Goal: Transaction & Acquisition: Purchase product/service

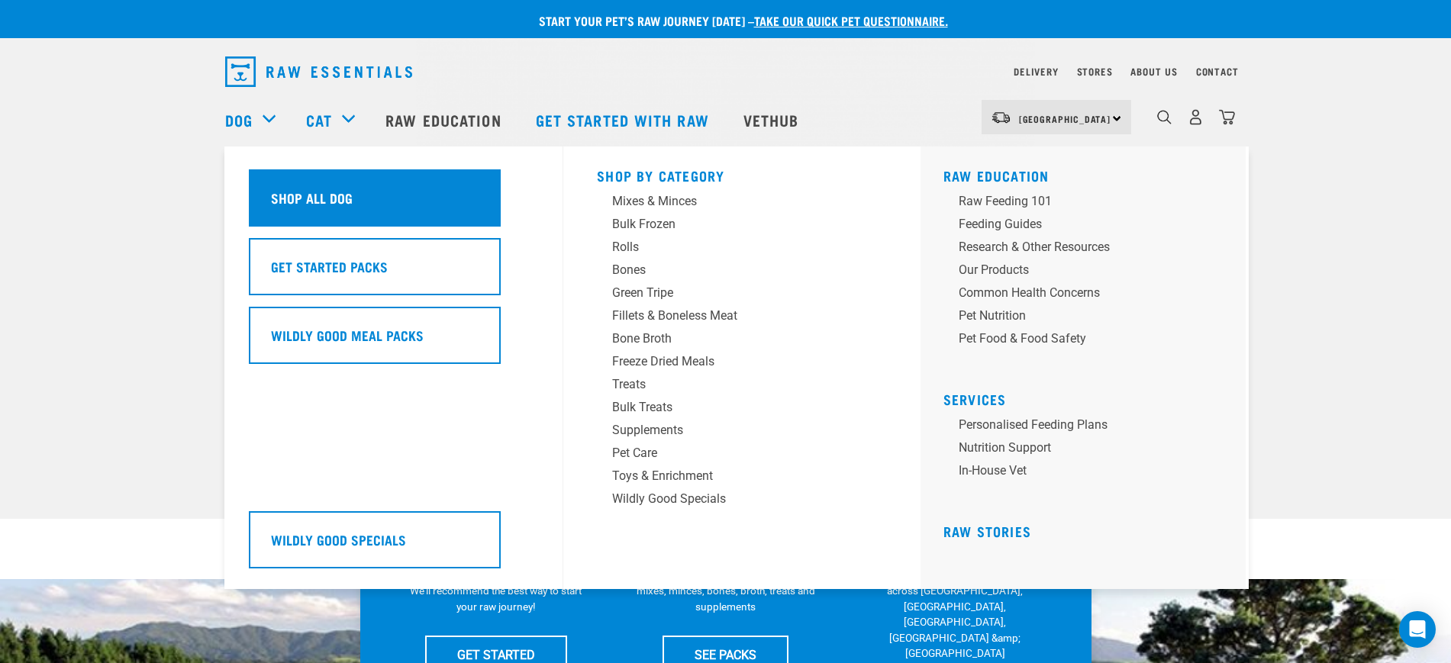
click at [308, 197] on h5 "Shop All Dog" at bounding box center [312, 198] width 82 height 20
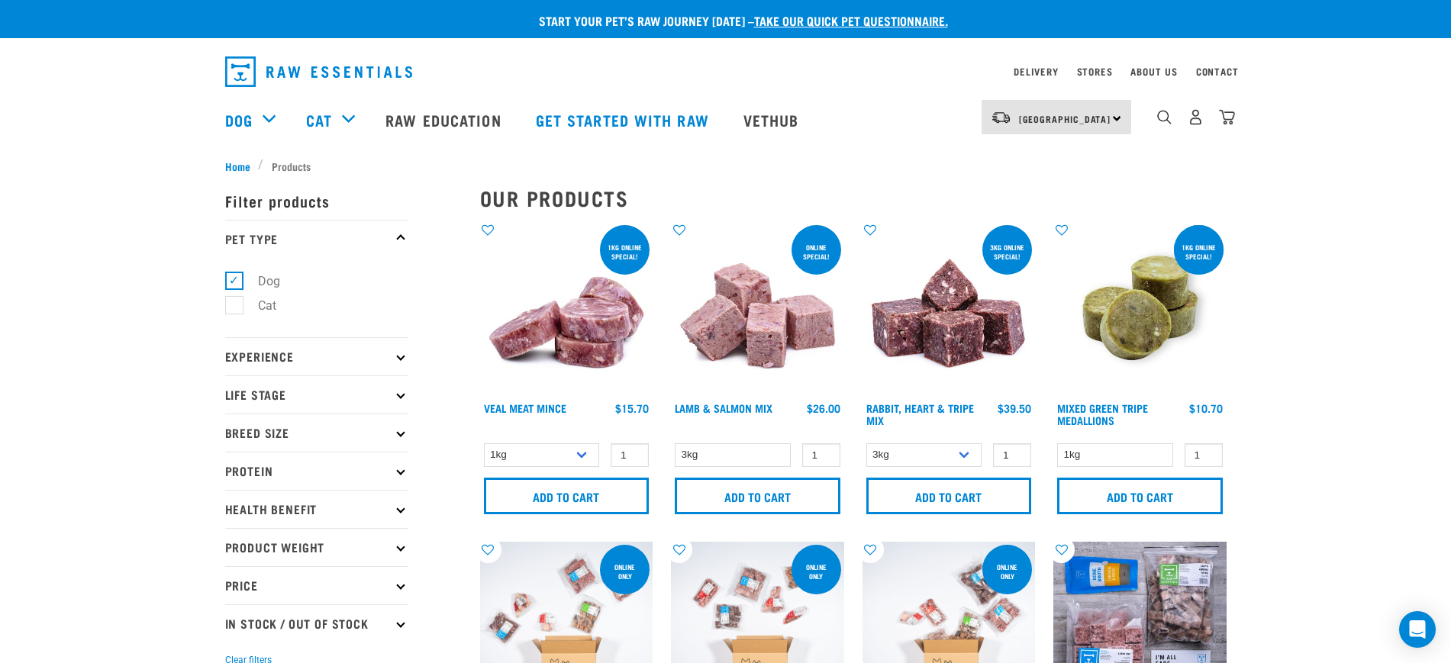
click at [369, 473] on p "Protein" at bounding box center [316, 471] width 183 height 38
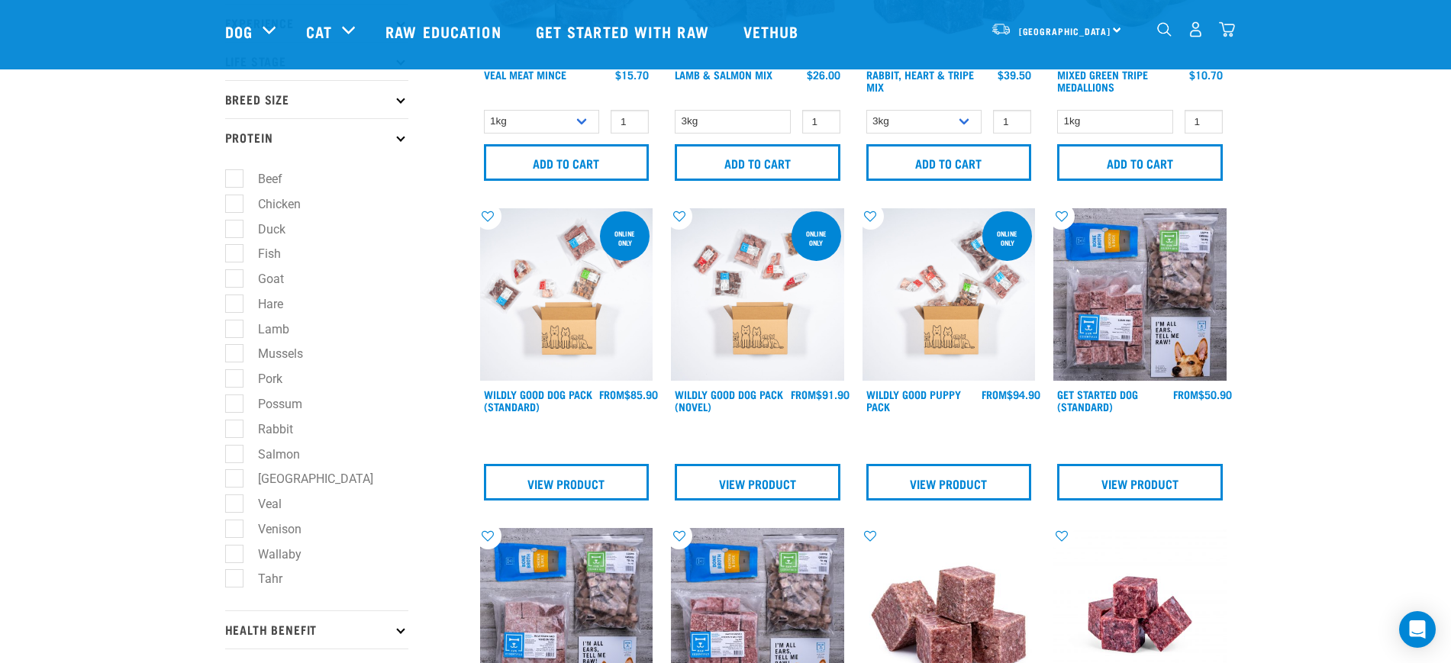
scroll to position [286, 0]
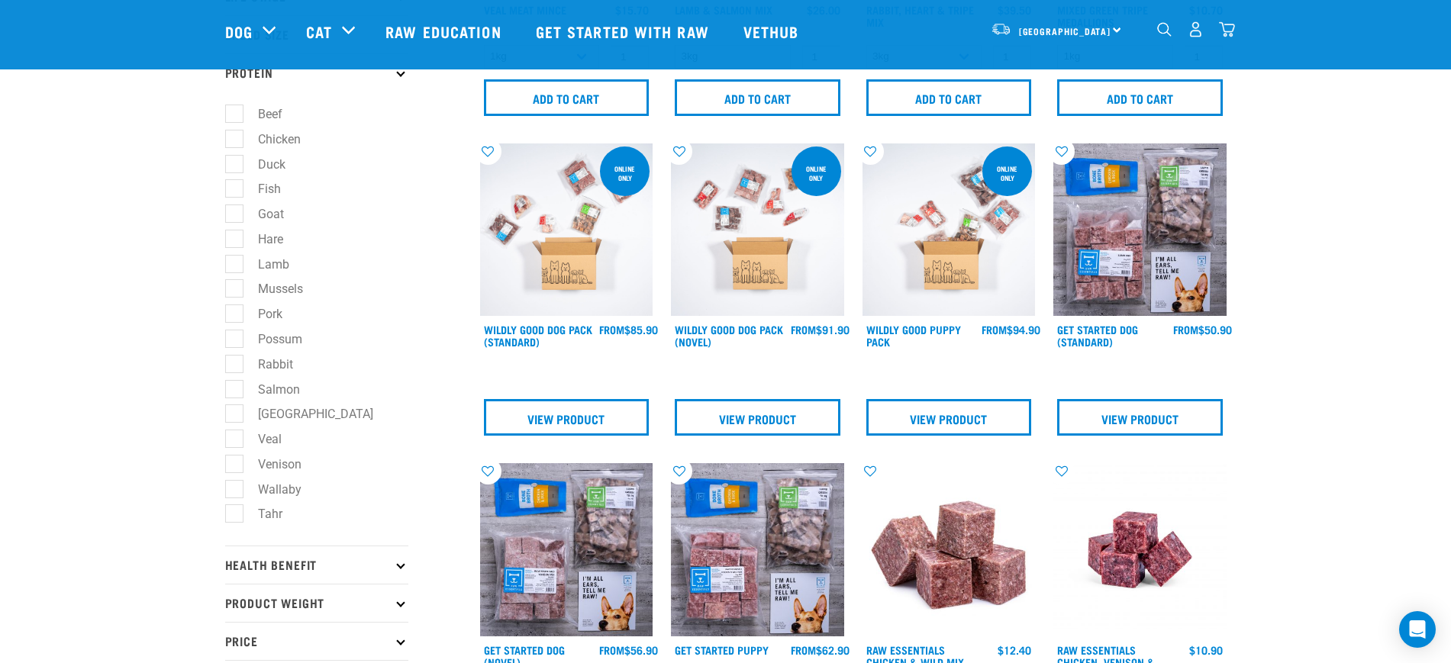
click at [243, 517] on label "Tahr" at bounding box center [261, 513] width 55 height 19
click at [235, 517] on input "Tahr" at bounding box center [230, 512] width 10 height 10
checkbox input "true"
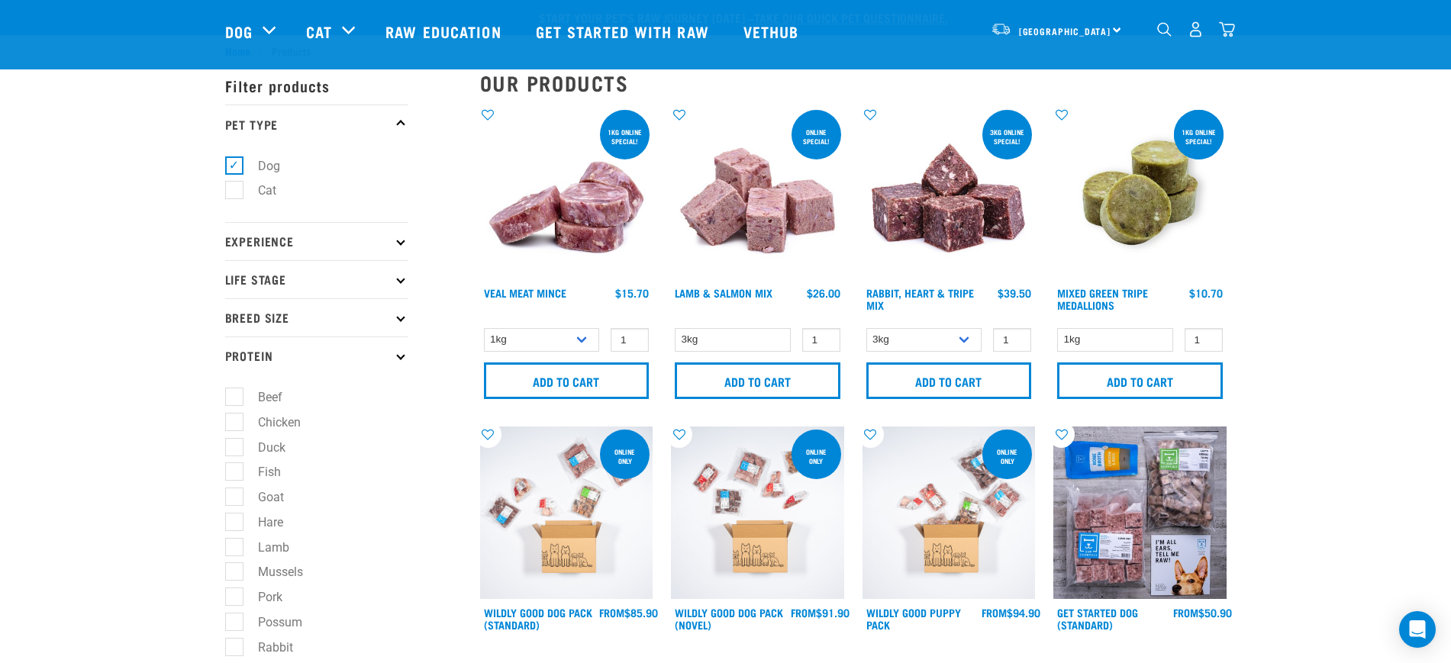
scroll to position [0, 0]
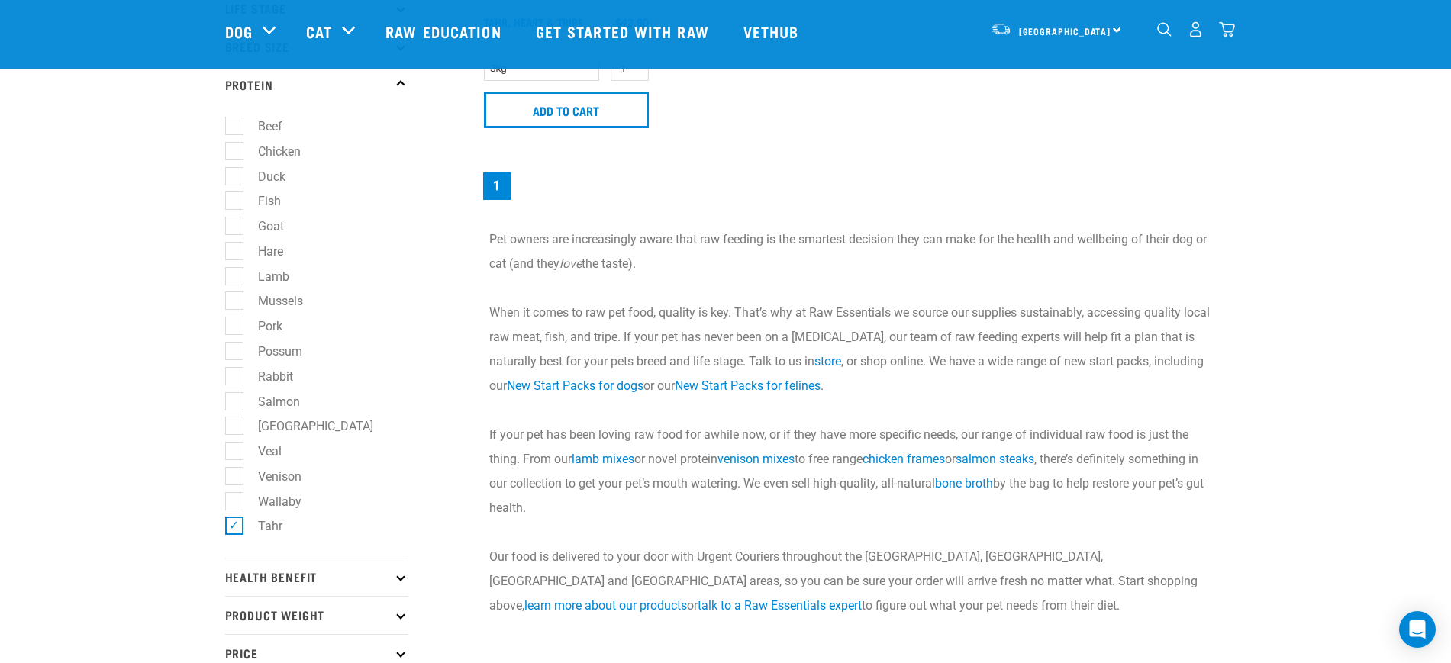
scroll to position [286, 0]
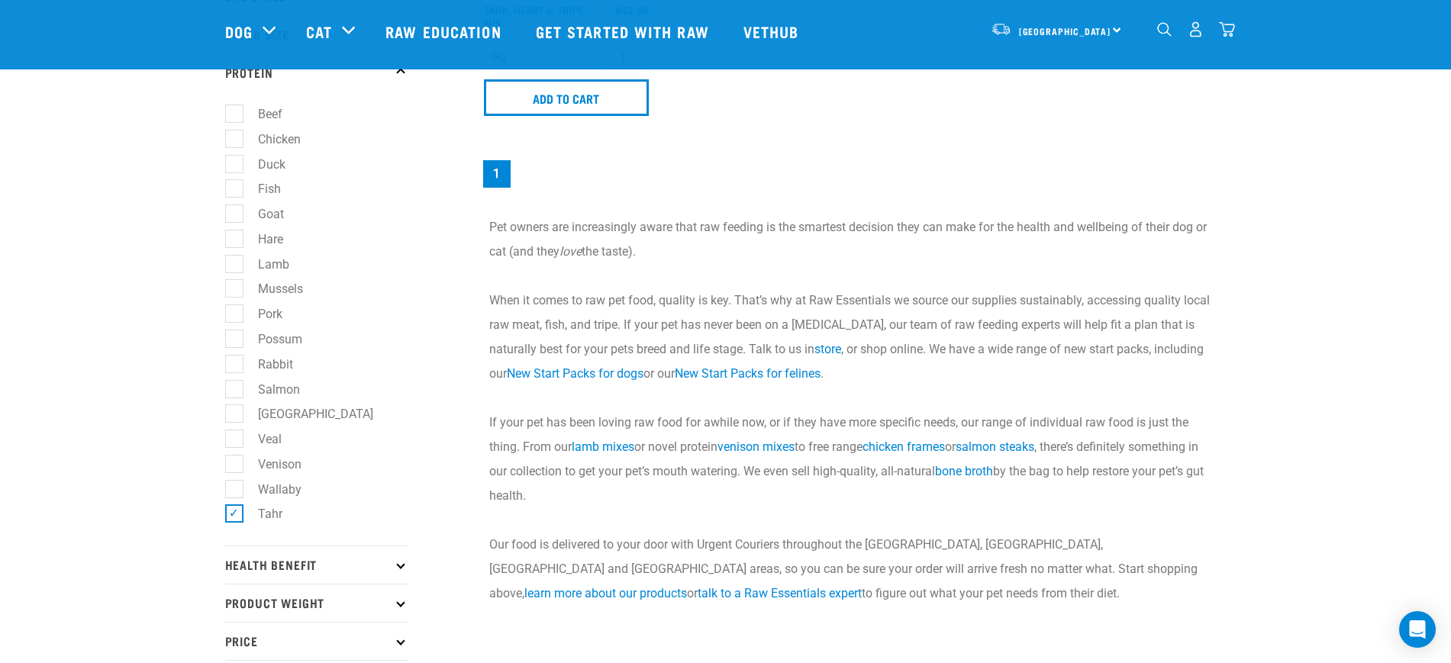
click at [234, 510] on label "Tahr" at bounding box center [261, 513] width 55 height 19
click at [234, 510] on input "Tahr" at bounding box center [230, 512] width 10 height 10
checkbox input "false"
click at [238, 359] on label "Rabbit" at bounding box center [267, 364] width 66 height 19
click at [235, 359] on input "Rabbit" at bounding box center [230, 361] width 10 height 10
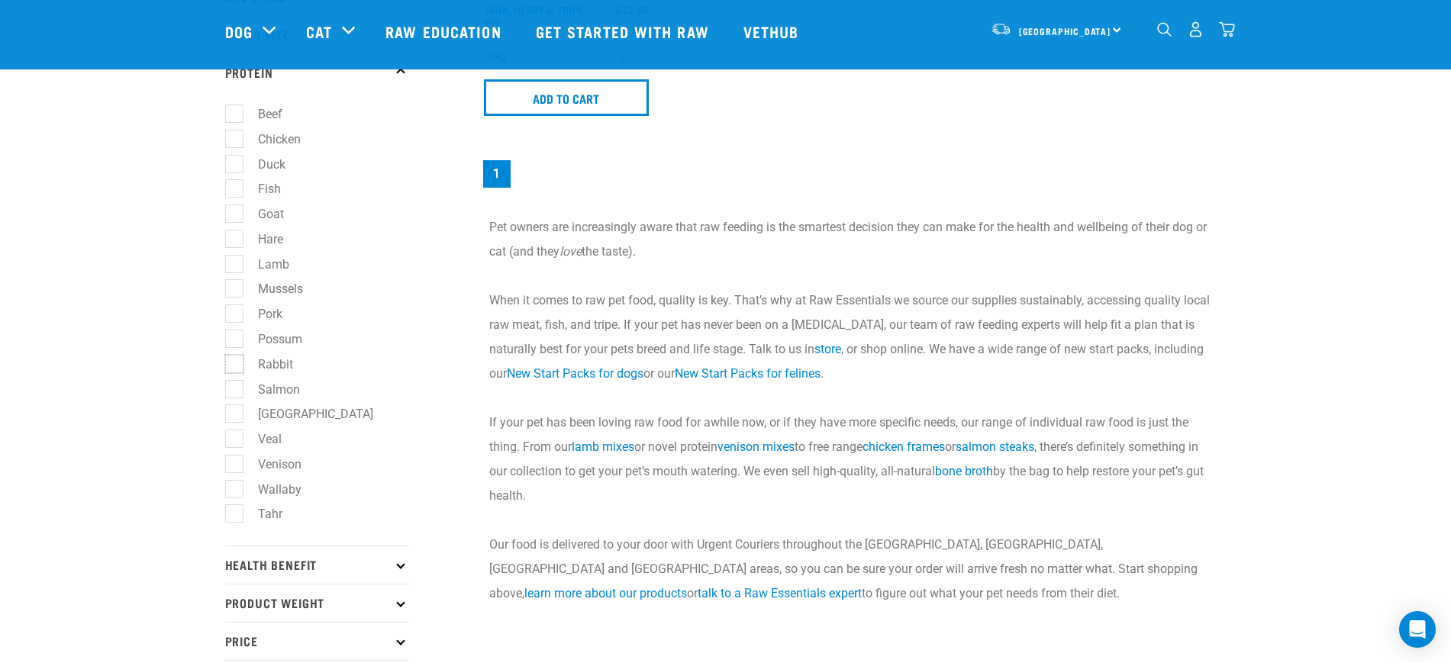
checkbox input "true"
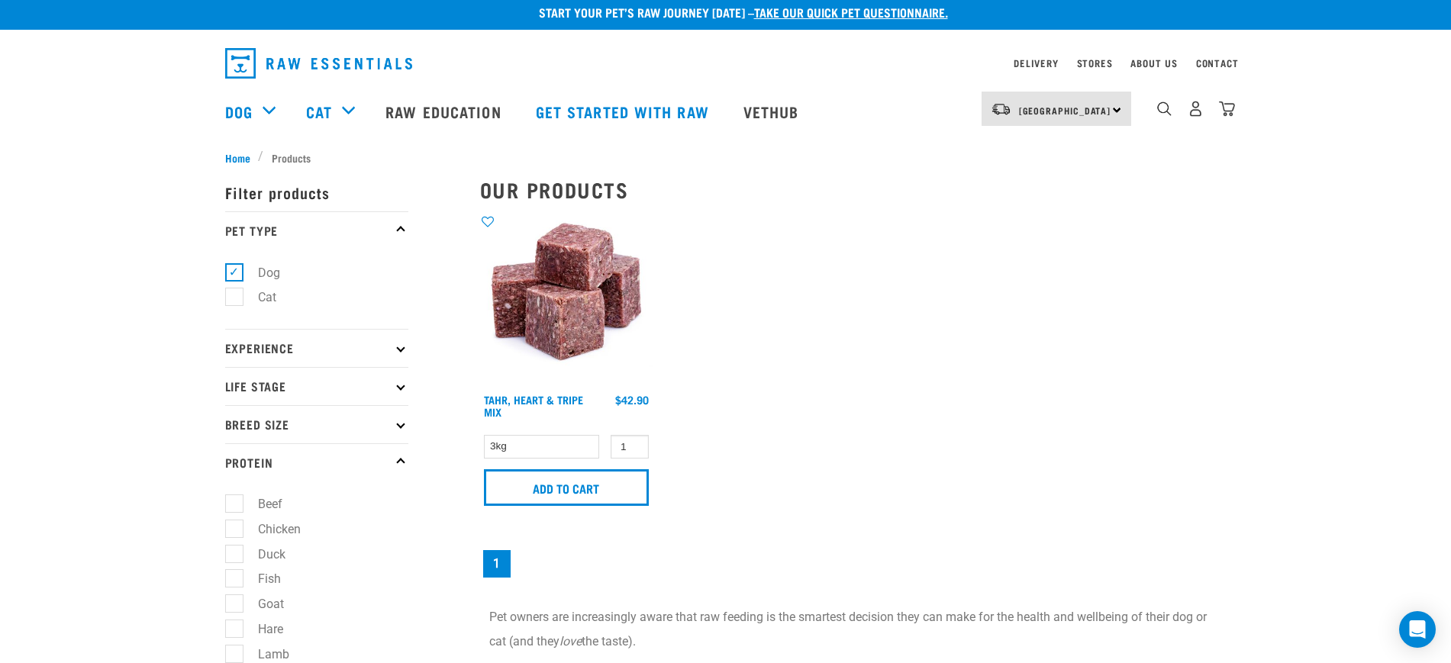
scroll to position [0, 0]
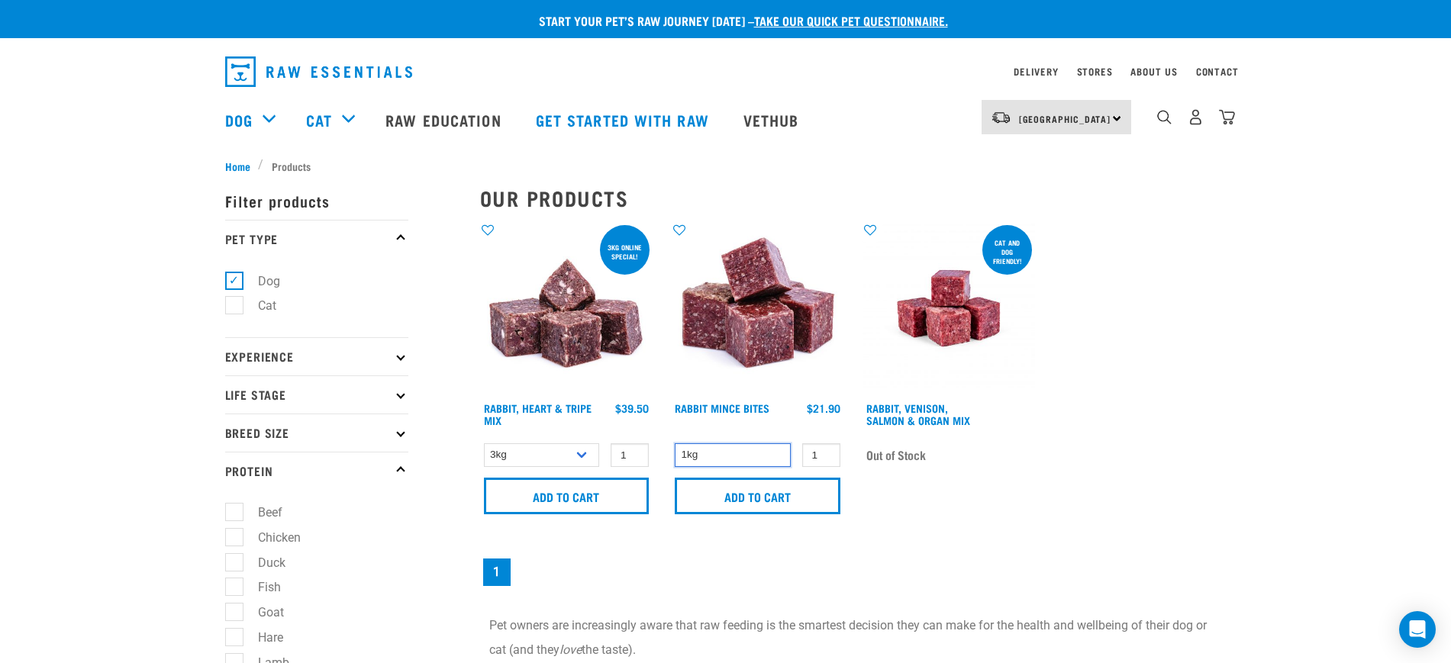
click at [738, 454] on select "1kg" at bounding box center [733, 455] width 116 height 24
click at [1297, 391] on div "Start your pet’s raw journey today – take our quick pet questionnaire. Delivery…" at bounding box center [725, 569] width 1451 height 1138
